Goal: Task Accomplishment & Management: Manage account settings

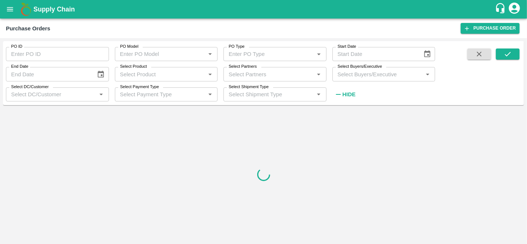
click at [366, 73] on input "Select Buyers/Executive" at bounding box center [378, 74] width 86 height 10
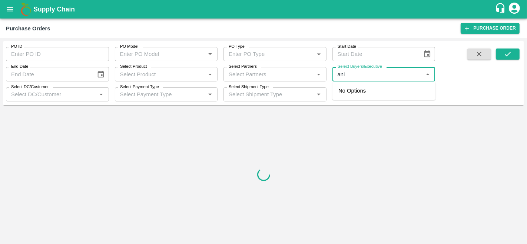
type input "anil"
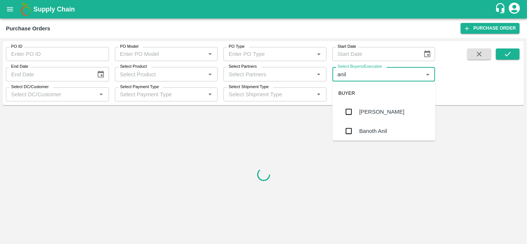
click at [393, 113] on div "[PERSON_NAME]" at bounding box center [384, 111] width 103 height 19
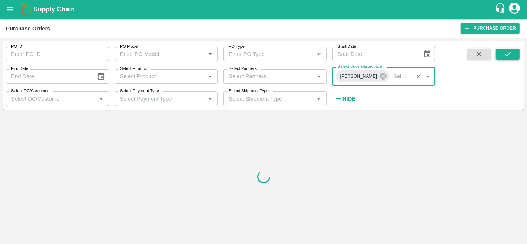
click at [511, 53] on icon "submit" at bounding box center [508, 54] width 8 height 8
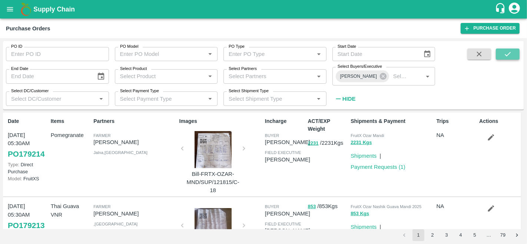
click at [517, 53] on button "submit" at bounding box center [508, 54] width 24 height 11
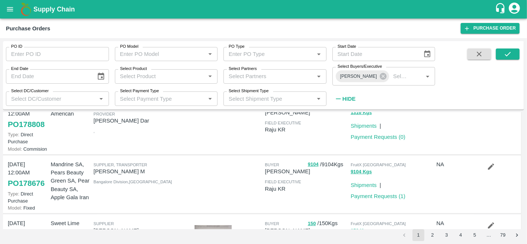
scroll to position [210, 0]
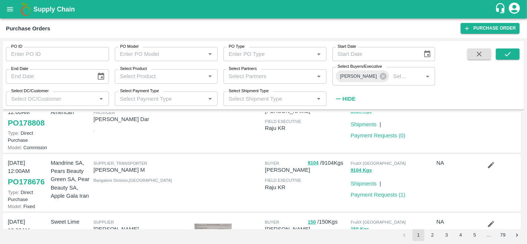
click at [491, 161] on icon "button" at bounding box center [491, 165] width 8 height 8
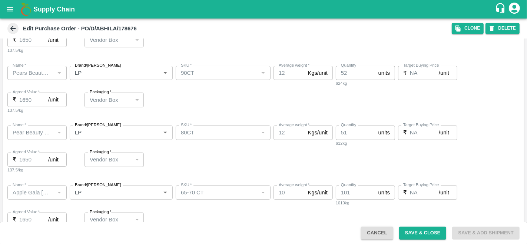
scroll to position [419, 0]
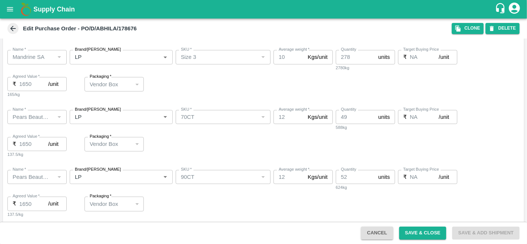
scroll to position [247, 0]
click at [191, 145] on div "Name   * Name   * Brand/Marka Brand/Marka SKU   * SKU   * Average weight   * 12…" at bounding box center [263, 135] width 521 height 60
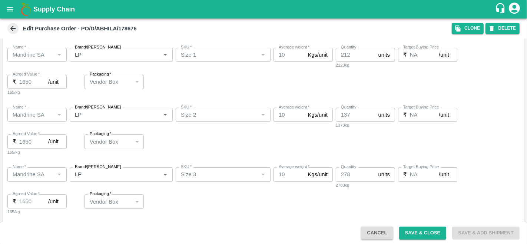
scroll to position [0, 0]
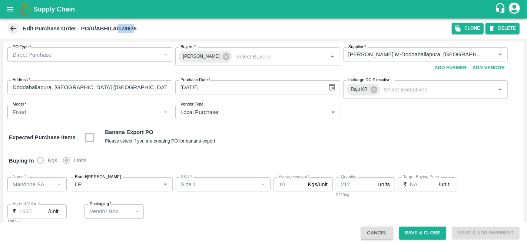
drag, startPoint x: 119, startPoint y: 27, endPoint x: 143, endPoint y: 28, distance: 24.1
click at [143, 28] on div "Edit Purchase Order - PO/D/ABHILA/178676" at bounding box center [229, 28] width 446 height 11
copy b "178676"
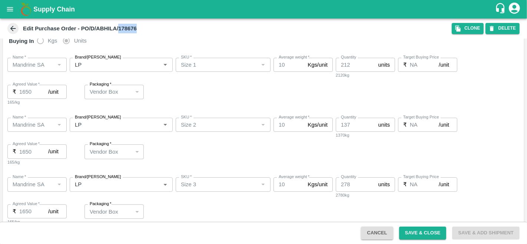
click at [18, 94] on div "₹ 1650 /unit Agreed Value" at bounding box center [36, 92] width 59 height 14
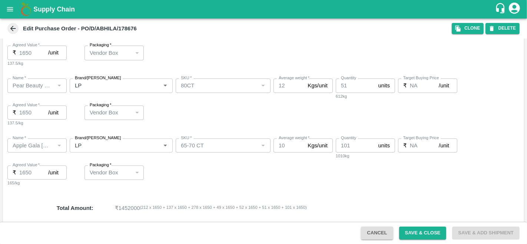
scroll to position [401, 0]
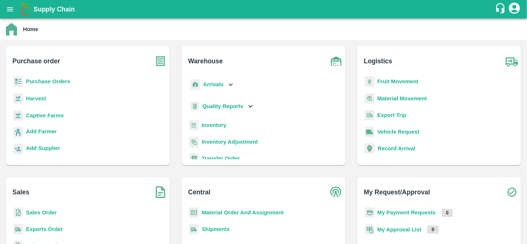
click at [41, 214] on b "Sales Order" at bounding box center [41, 213] width 31 height 6
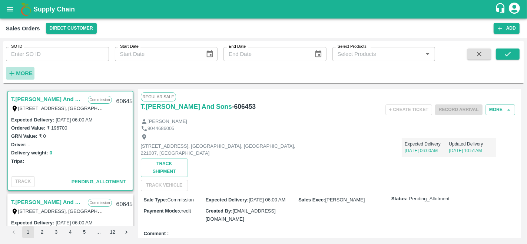
click at [26, 70] on strong "More" at bounding box center [24, 73] width 17 height 6
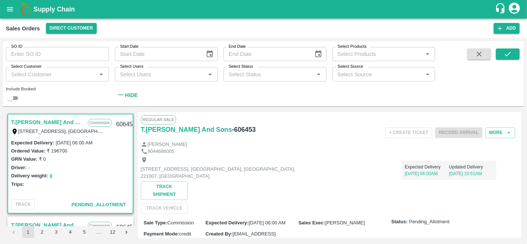
click at [48, 123] on link "T.Kishore Kapoor And Sons" at bounding box center [47, 123] width 73 height 10
click at [25, 123] on link "T.Kishore Kapoor And Sons" at bounding box center [47, 123] width 73 height 10
click at [43, 147] on div "Ordered Value: ₹ 196700" at bounding box center [70, 151] width 119 height 8
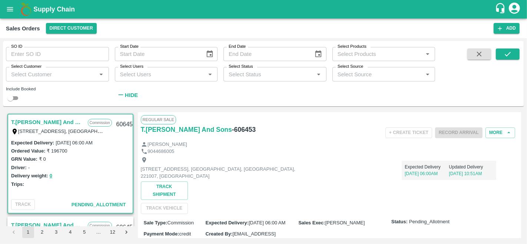
click at [13, 120] on link "T.Kishore Kapoor And Sons" at bounding box center [47, 123] width 73 height 10
click at [11, 120] on link "T.Kishore Kapoor And Sons" at bounding box center [47, 123] width 73 height 10
copy link "T.Kishore Kapoor And"
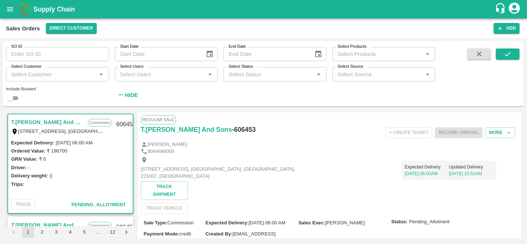
click at [39, 75] on input "Select Customer" at bounding box center [51, 74] width 86 height 10
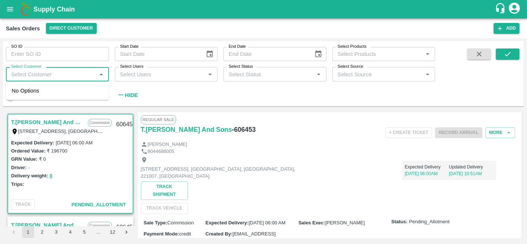
paste input "T.Kishore Kapoor And"
type input "T.Kishore Kapoor And"
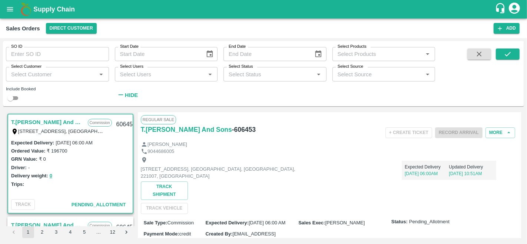
click at [182, 97] on div "SO ID SO ID Start Date Start Date End Date End Date Select Products Select Prod…" at bounding box center [217, 72] width 435 height 62
click at [90, 192] on div "Expected Delivery : 07 Oct 2025, 06:00 AM Ordered Value: ₹ 196700 GRN Value: ₹ …" at bounding box center [70, 168] width 125 height 58
click at [322, 148] on div "9044686005" at bounding box center [330, 151] width 378 height 7
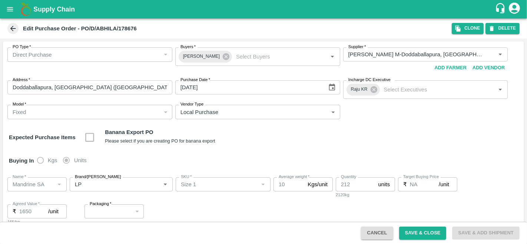
type input "[PERSON_NAME] M-Doddaballapura, [GEOGRAPHIC_DATA] ([GEOGRAPHIC_DATA]) Urban-974…"
type input "Mandrine SA"
type input "LP"
type input "Size 1"
type input "NA"
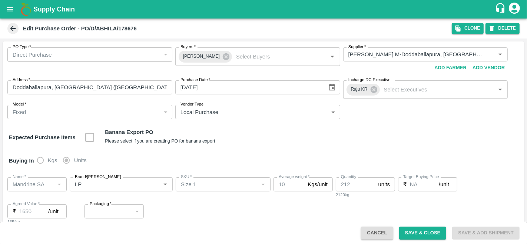
type input "Mandrine SA"
type input "LP"
type input "Size 2"
type input "NA"
type input "Mandrine SA"
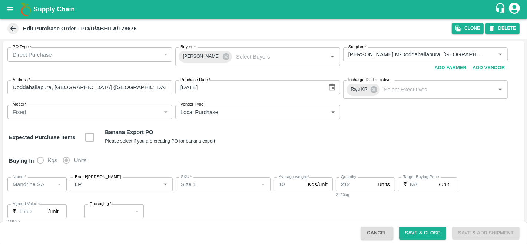
type input "LP"
type input "Size 3"
type input "NA"
type input "Pears Beauty Green SA"
type input "LP"
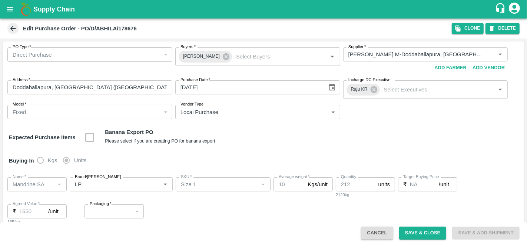
type input "70CT"
type input "NA"
type input "Pears Beauty Green SA"
type input "LP"
type input "90CT"
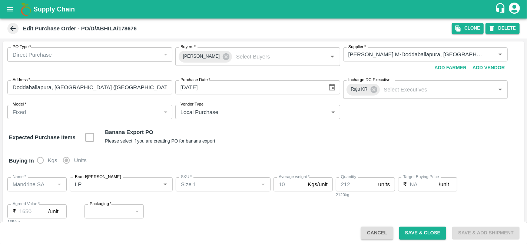
type input "NA"
type input "Pear Beauty SA"
type input "LP"
type input "80CT"
type input "NA"
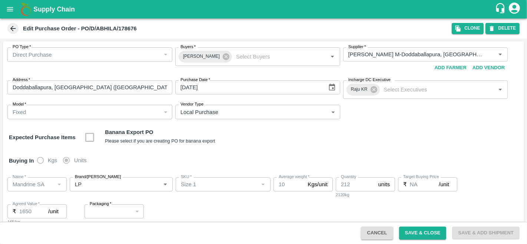
type input "Apple Gala [GEOGRAPHIC_DATA]"
type input "LP"
type input "65-70 CT"
type input "NA"
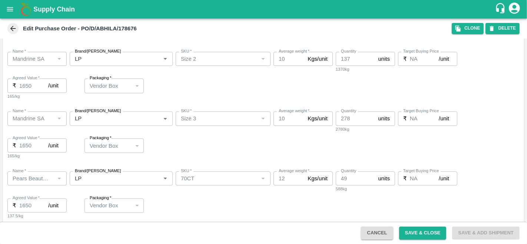
scroll to position [215, 0]
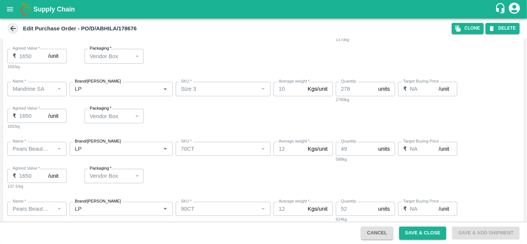
click at [12, 26] on icon at bounding box center [13, 29] width 6 height 6
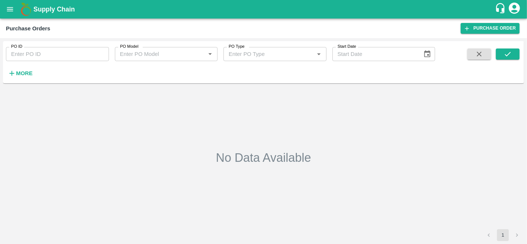
click at [39, 53] on input "PO ID" at bounding box center [57, 54] width 103 height 14
paste input "176576"
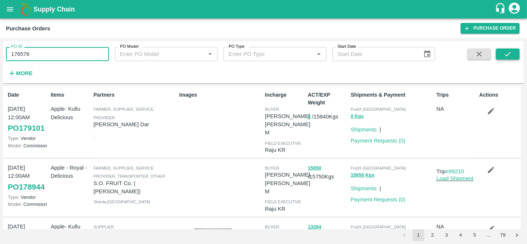
type input "176576"
click at [508, 56] on icon "submit" at bounding box center [508, 54] width 8 height 8
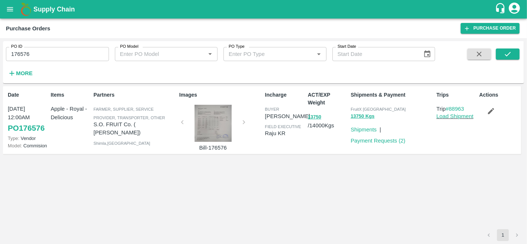
click at [207, 123] on div at bounding box center [213, 123] width 56 height 37
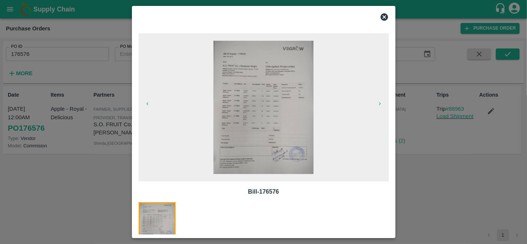
click at [264, 110] on img at bounding box center [264, 107] width 100 height 133
